Goal: Transaction & Acquisition: Obtain resource

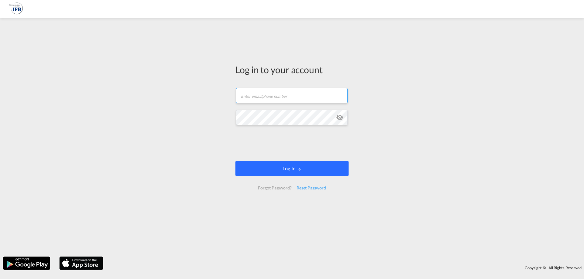
type input "s.lequeux@france-ifbgroup.net"
click at [283, 169] on button "Log In" at bounding box center [291, 168] width 113 height 15
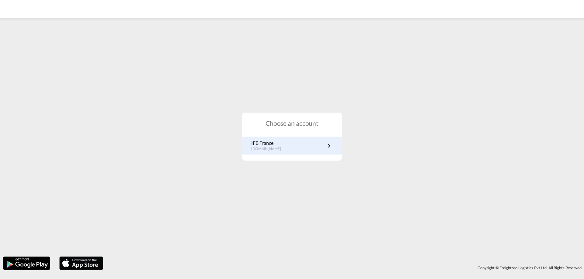
click at [294, 147] on link "IFB France fr.portal.ifb.com" at bounding box center [291, 146] width 81 height 12
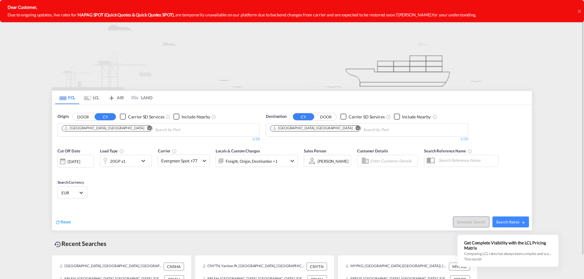
click at [147, 129] on md-icon "Remove" at bounding box center [149, 128] width 5 height 5
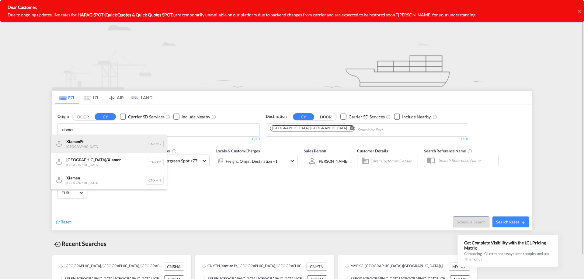
type input "xiamen"
click at [91, 142] on div "Xiamen Pt China CNXMG" at bounding box center [109, 144] width 116 height 18
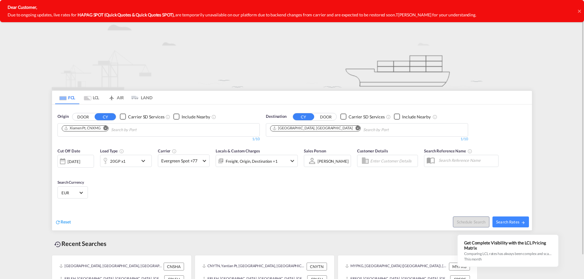
click at [131, 165] on div "20GP x1" at bounding box center [119, 161] width 38 height 12
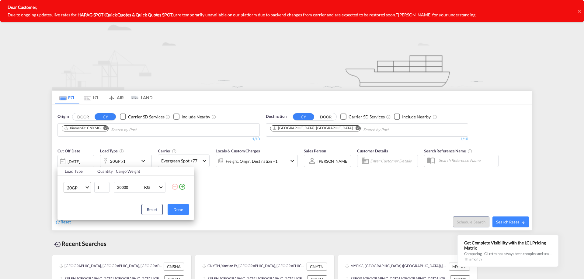
click at [83, 187] on span "20GP" at bounding box center [76, 188] width 18 height 6
click at [81, 212] on md-option "40HC" at bounding box center [82, 217] width 41 height 15
click at [178, 210] on button "Done" at bounding box center [177, 209] width 21 height 11
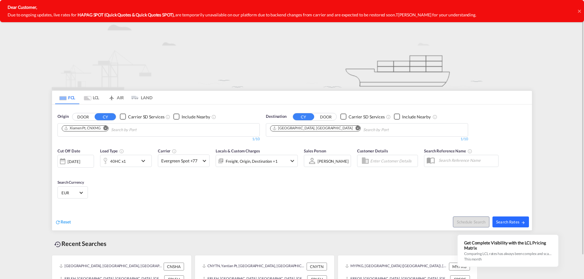
click at [507, 225] on button "Search Rates" at bounding box center [510, 222] width 36 height 11
type input "CNXMG to FRLEH / [DATE]"
